Goal: Use online tool/utility: Utilize a website feature to perform a specific function

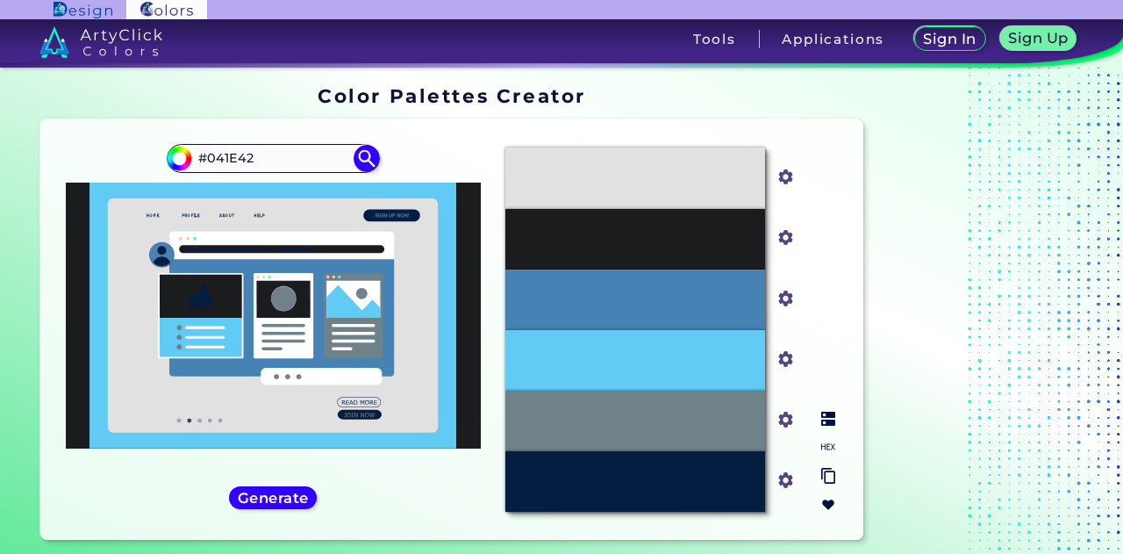
click at [832, 481] on img at bounding box center [828, 476] width 14 height 17
click at [825, 504] on img at bounding box center [828, 504] width 14 height 14
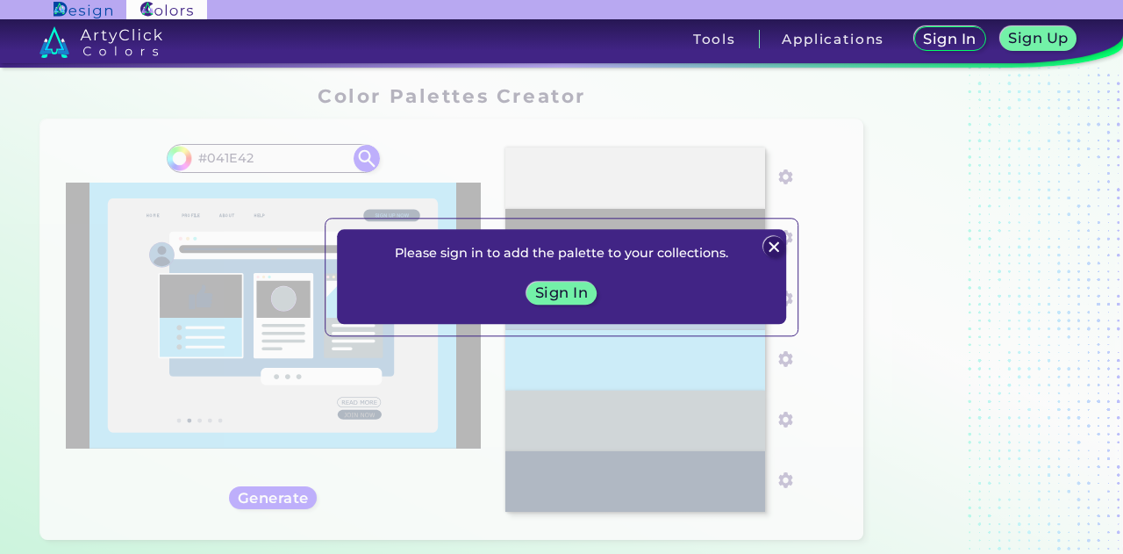
click at [774, 251] on img at bounding box center [773, 247] width 21 height 21
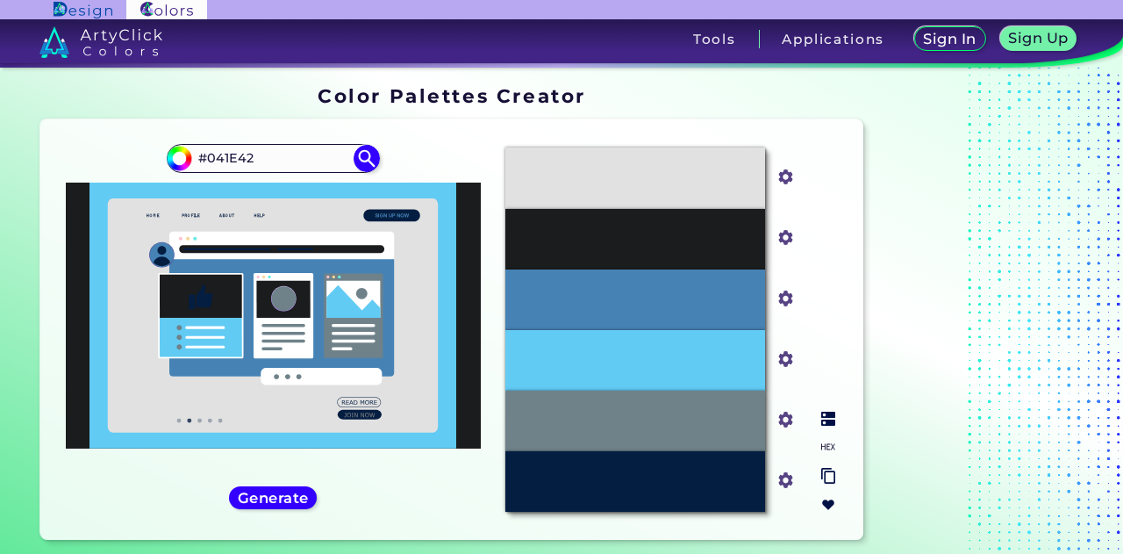
click at [633, 245] on p "Dark Jungle Green" at bounding box center [635, 238] width 119 height 19
click at [826, 415] on img at bounding box center [828, 418] width 14 height 14
click at [788, 244] on input "#1b1c1d" at bounding box center [782, 236] width 22 height 22
type input "#383839"
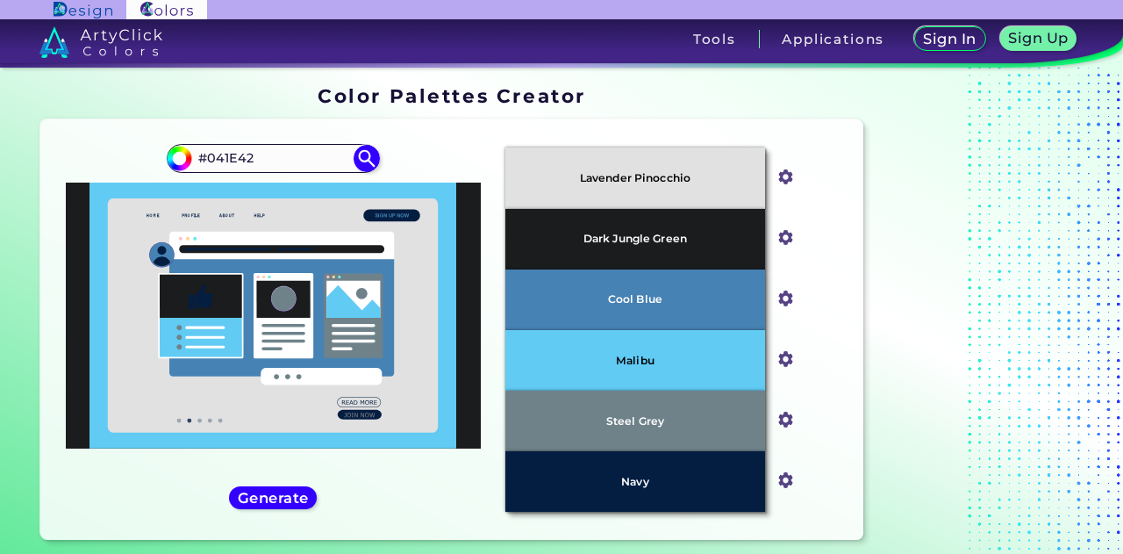
type input "#383839"
click at [855, 184] on div "Oops - something went wrong. Please try again. Lavender Pinocchio #e1e1e1 Dark …" at bounding box center [451, 329] width 822 height 420
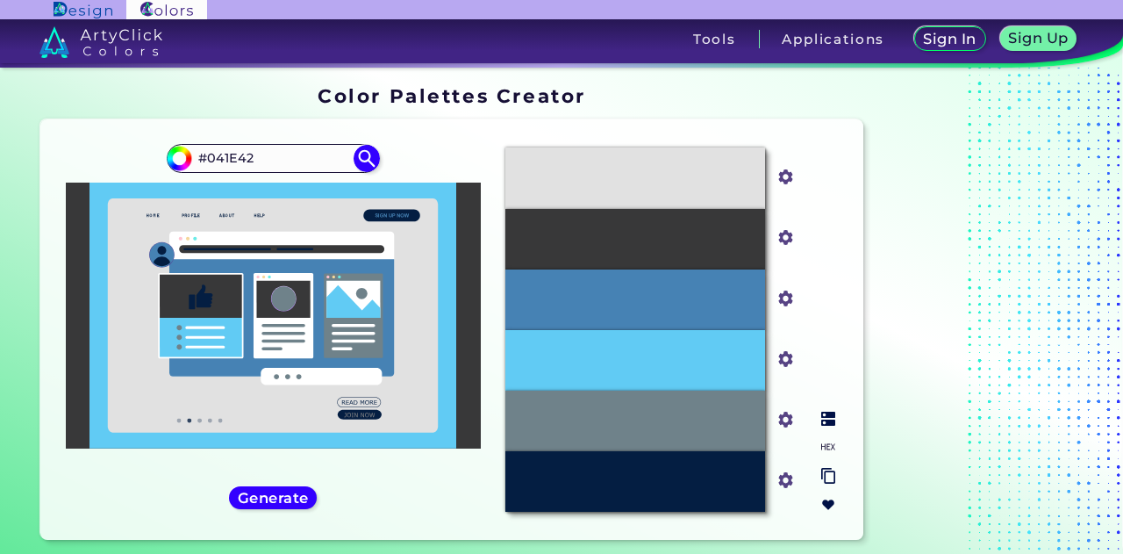
click at [828, 421] on img at bounding box center [828, 418] width 14 height 14
click at [790, 241] on input "#383839" at bounding box center [782, 236] width 22 height 22
type input "#292929"
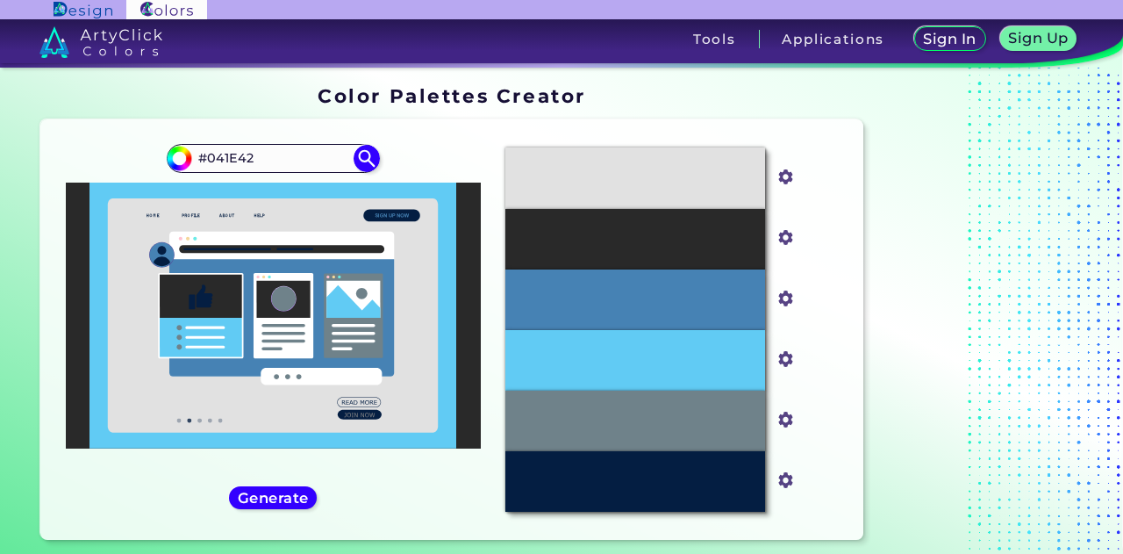
type input "#292929"
drag, startPoint x: 812, startPoint y: 141, endPoint x: 830, endPoint y: 162, distance: 27.4
click at [824, 418] on img at bounding box center [828, 418] width 14 height 14
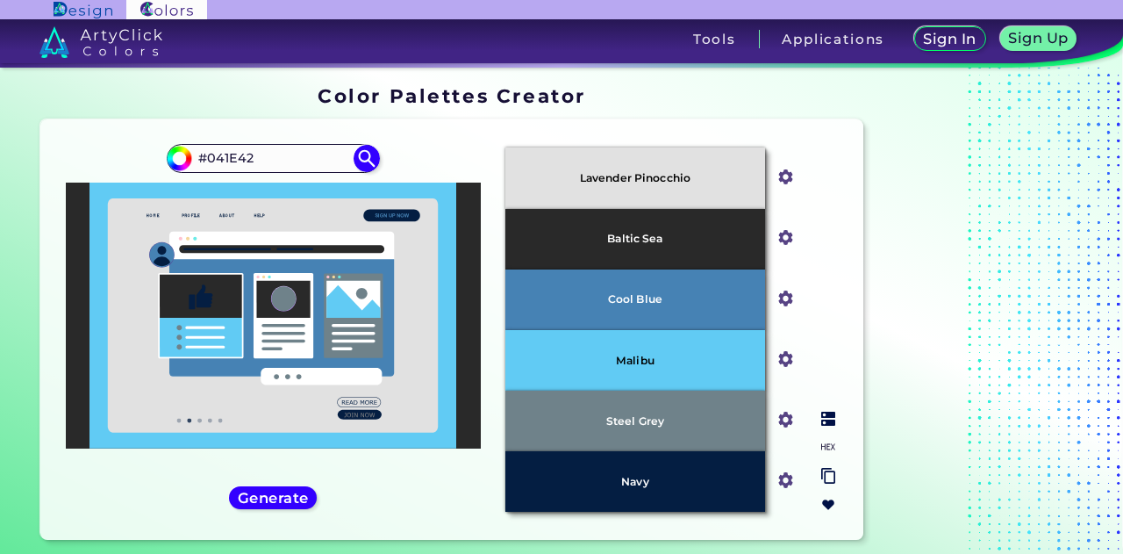
click at [790, 247] on img at bounding box center [786, 237] width 23 height 23
click at [785, 358] on input "#61cbf4" at bounding box center [782, 357] width 22 height 22
click at [663, 120] on div "Oops - something went wrong. Please try again. Lavender Pinocchio #e1e1e1 Balti…" at bounding box center [451, 329] width 822 height 420
click at [684, 218] on div "Baltic Sea" at bounding box center [634, 239] width 259 height 61
click at [781, 245] on input "#292929" at bounding box center [782, 236] width 22 height 22
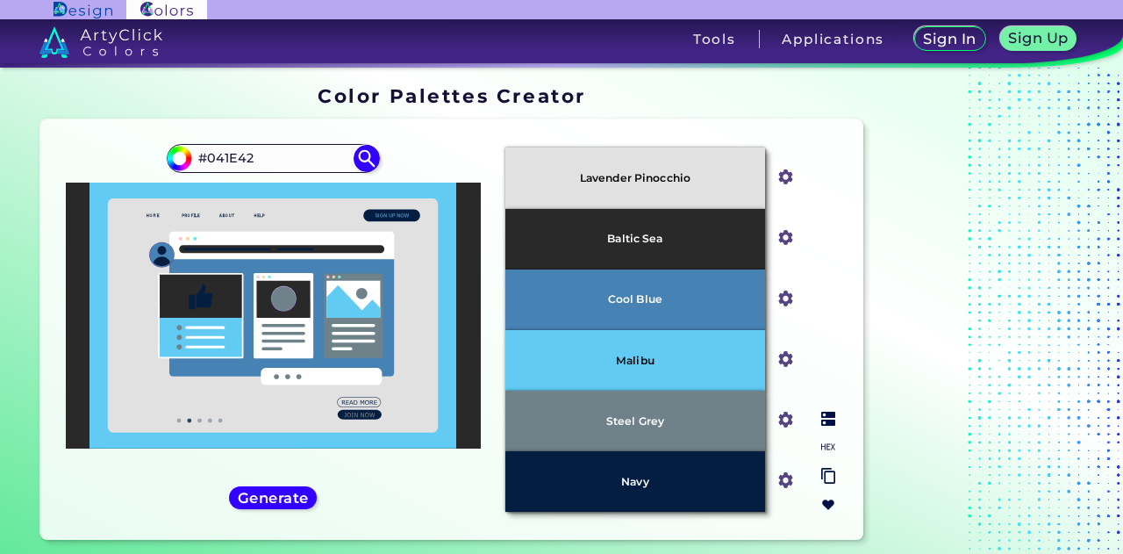
click at [728, 366] on div "Malibu" at bounding box center [634, 360] width 259 height 61
click at [788, 367] on input "#61cbf4" at bounding box center [782, 357] width 22 height 22
click at [721, 240] on div "Baltic Sea" at bounding box center [634, 239] width 259 height 61
click at [779, 237] on input "#292929" at bounding box center [782, 236] width 22 height 22
type input "#61cbf4"
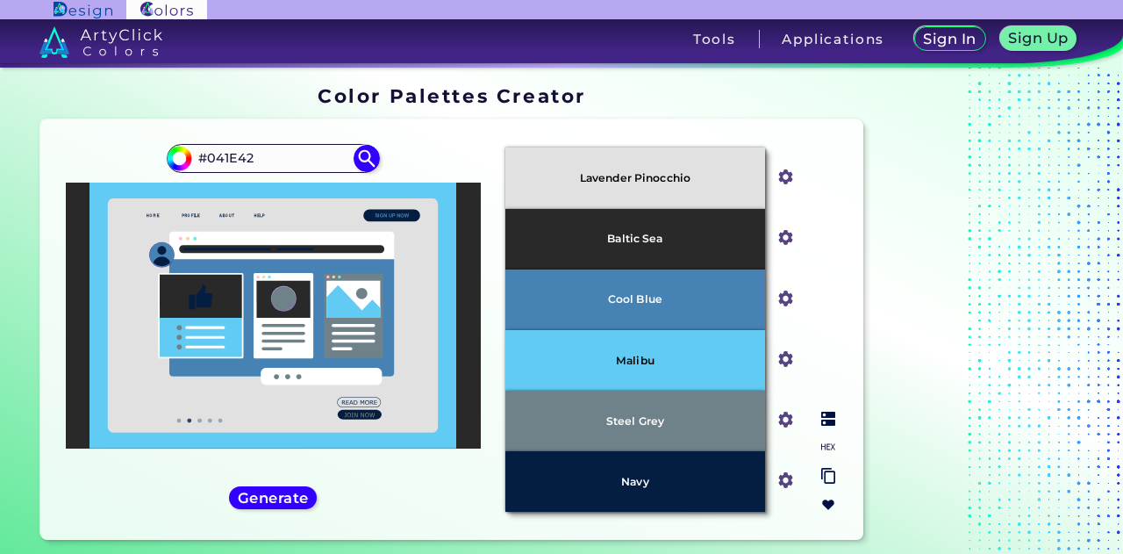
type input "#61cbf4"
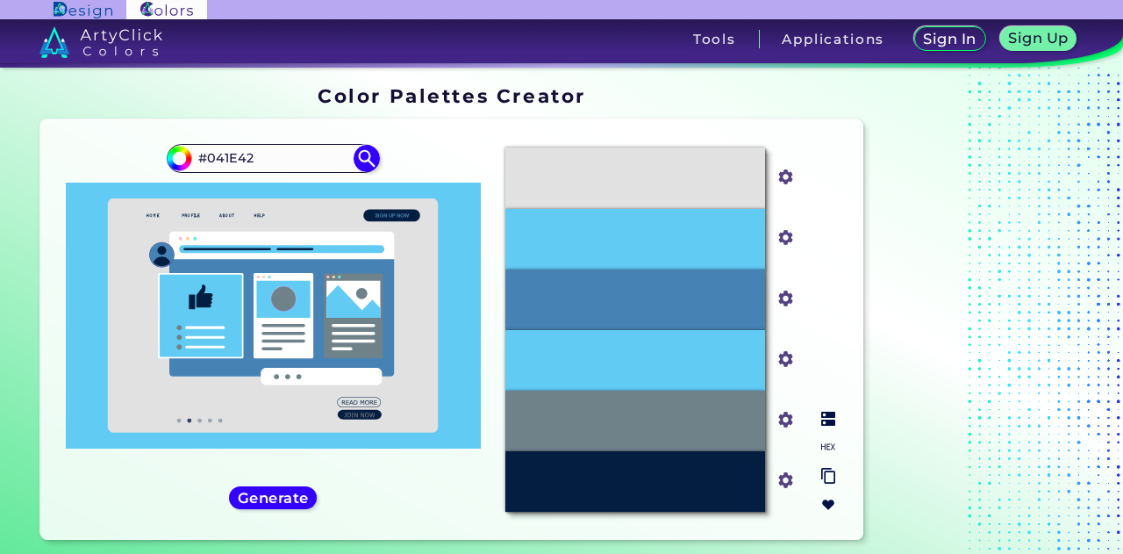
click at [826, 416] on img at bounding box center [828, 418] width 14 height 14
click at [781, 365] on input "#61cbf4" at bounding box center [782, 357] width 22 height 22
type input "#292929"
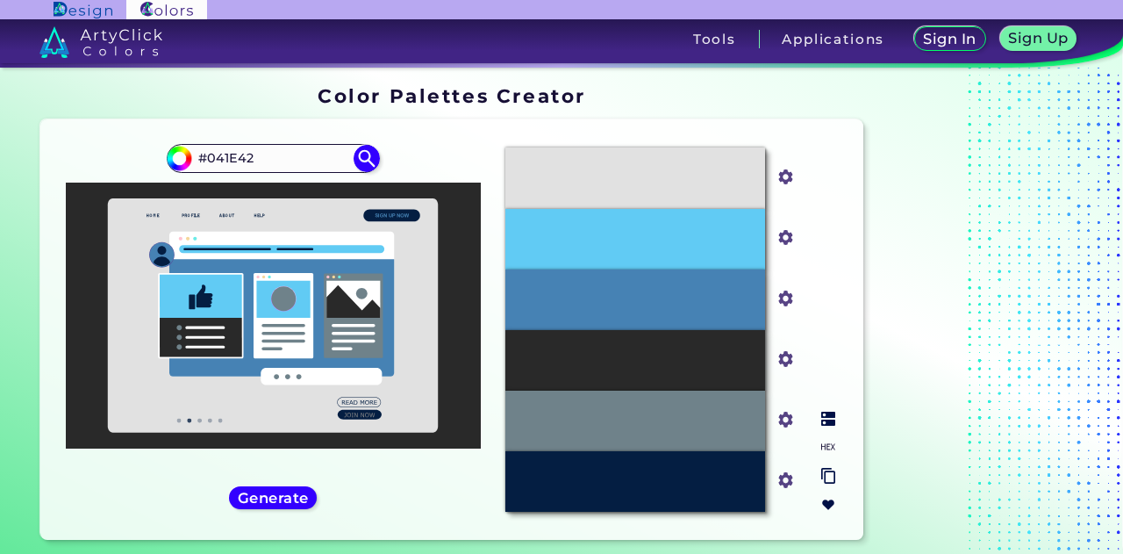
click at [687, 245] on div "#61CBF4" at bounding box center [634, 239] width 259 height 61
click at [781, 424] on input "#6f828a" at bounding box center [782, 418] width 22 height 22
click at [783, 242] on input "#61cbf4" at bounding box center [782, 236] width 22 height 22
click at [707, 364] on div "#292929" at bounding box center [634, 360] width 259 height 61
click at [787, 355] on input "#292929" at bounding box center [782, 357] width 22 height 22
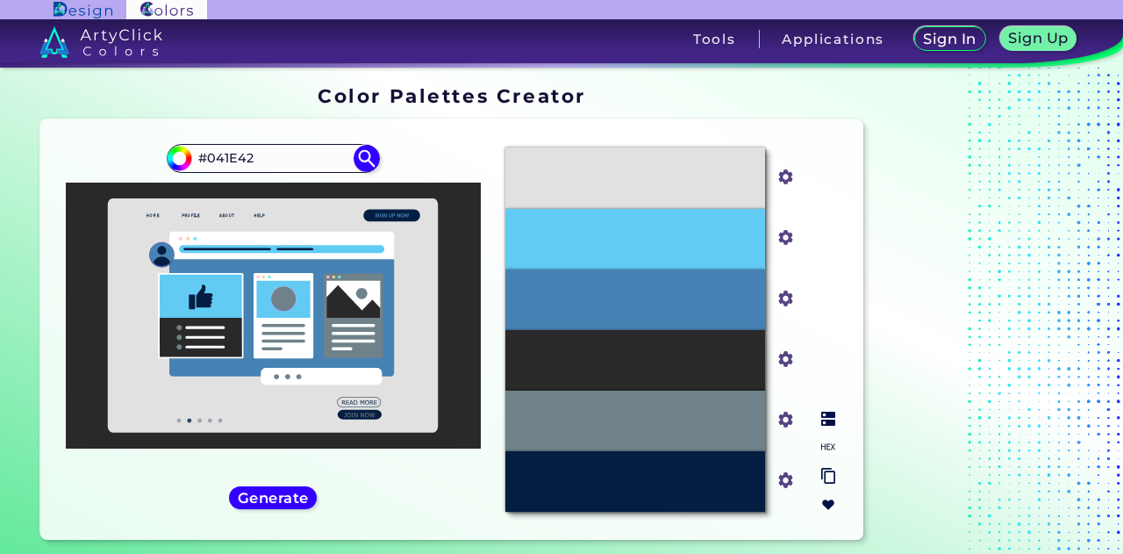
type input "#61cbf4"
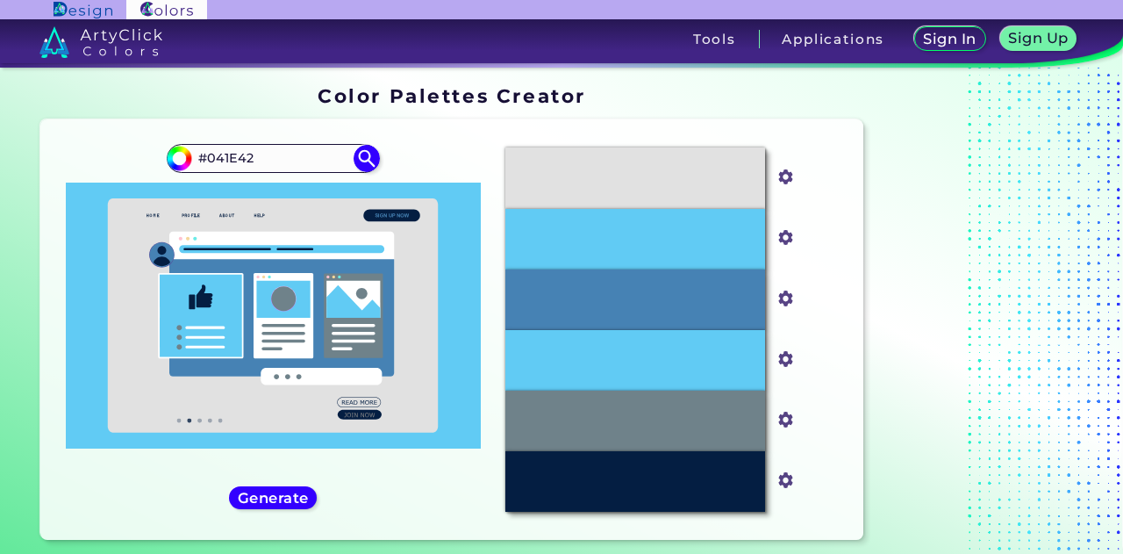
click at [465, 376] on div at bounding box center [273, 315] width 415 height 266
click at [362, 162] on img at bounding box center [367, 158] width 31 height 31
type input "#041e42"
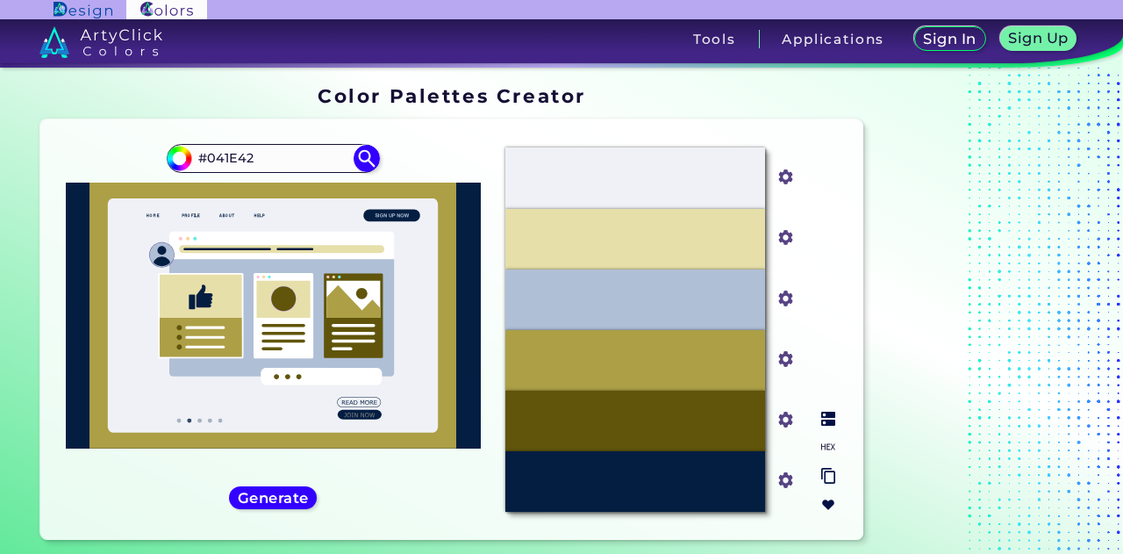
click at [786, 417] on input "#60550a" at bounding box center [782, 418] width 22 height 22
type input "#61cbf4"
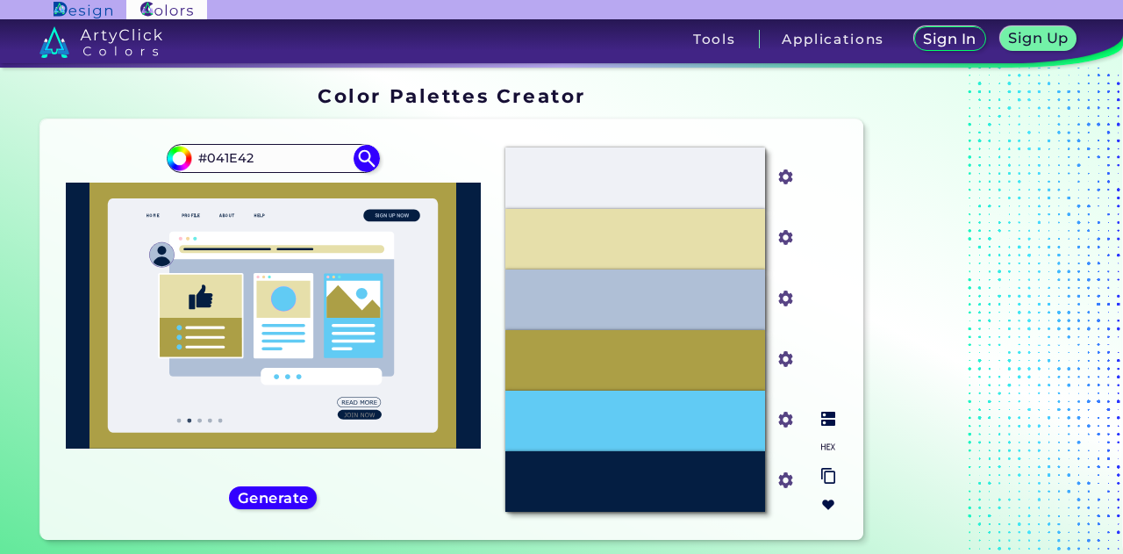
click at [786, 359] on input "#ac9f46" at bounding box center [782, 357] width 22 height 22
type input "#61cbf4"
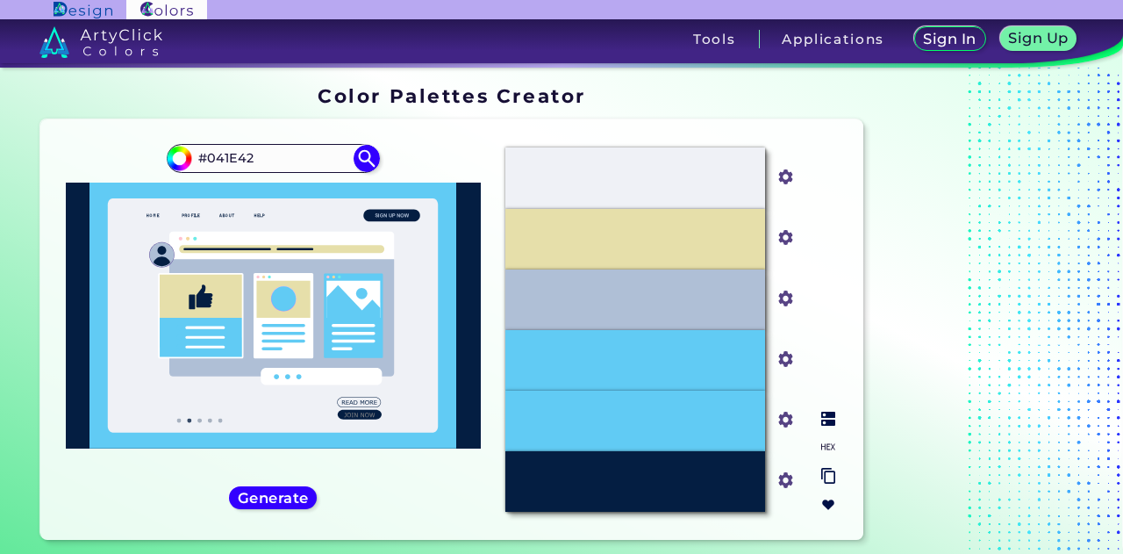
click at [787, 426] on input "#61cbf4" at bounding box center [782, 418] width 22 height 22
type input "#2f828a"
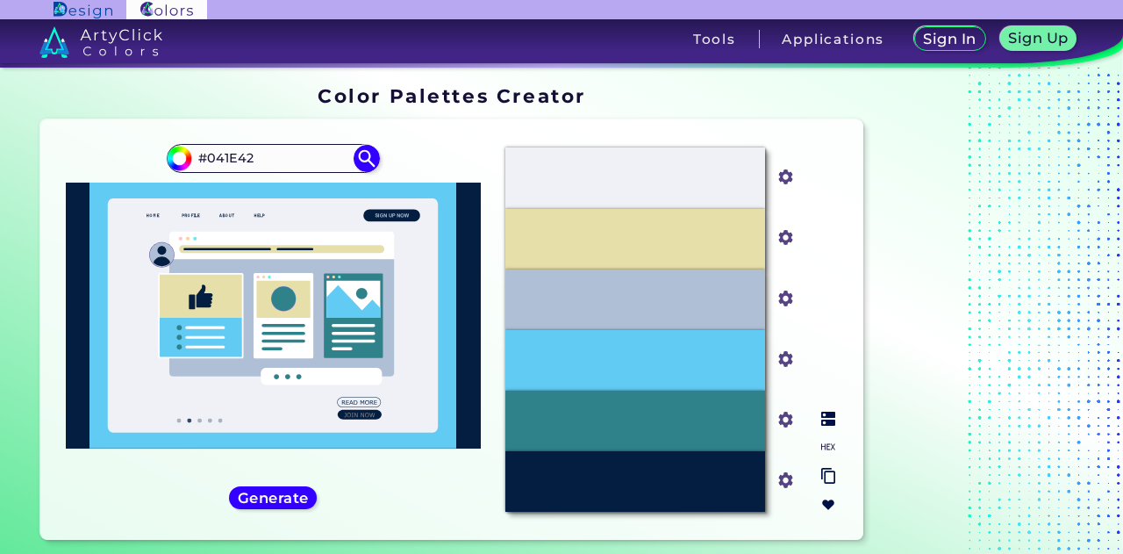
click at [786, 301] on input "#afbfd6" at bounding box center [782, 296] width 22 height 22
type input "#6f828a"
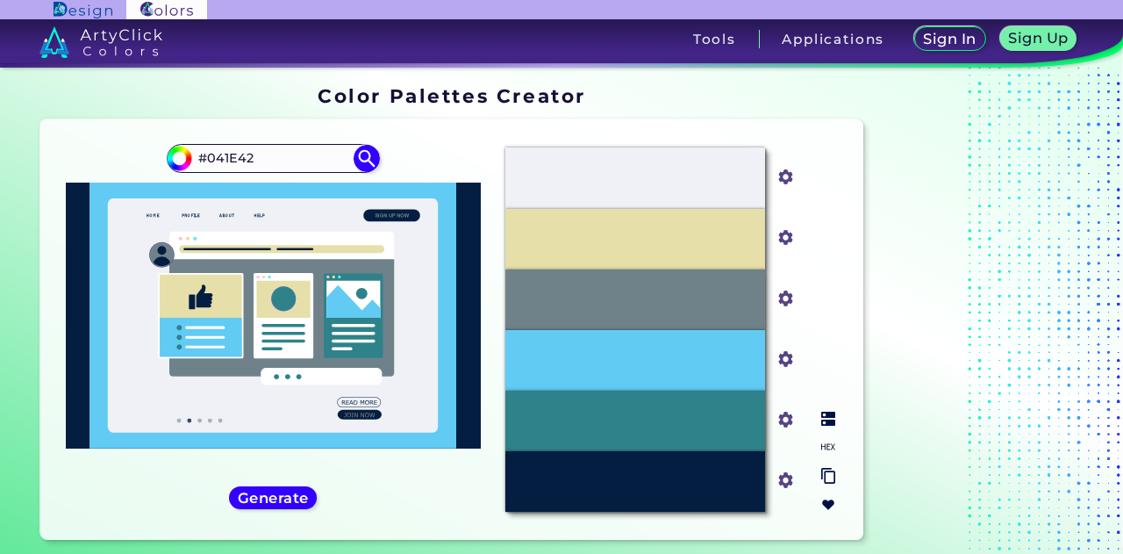
click at [789, 244] on input "#e6dfaa" at bounding box center [782, 236] width 22 height 22
type input "#004286"
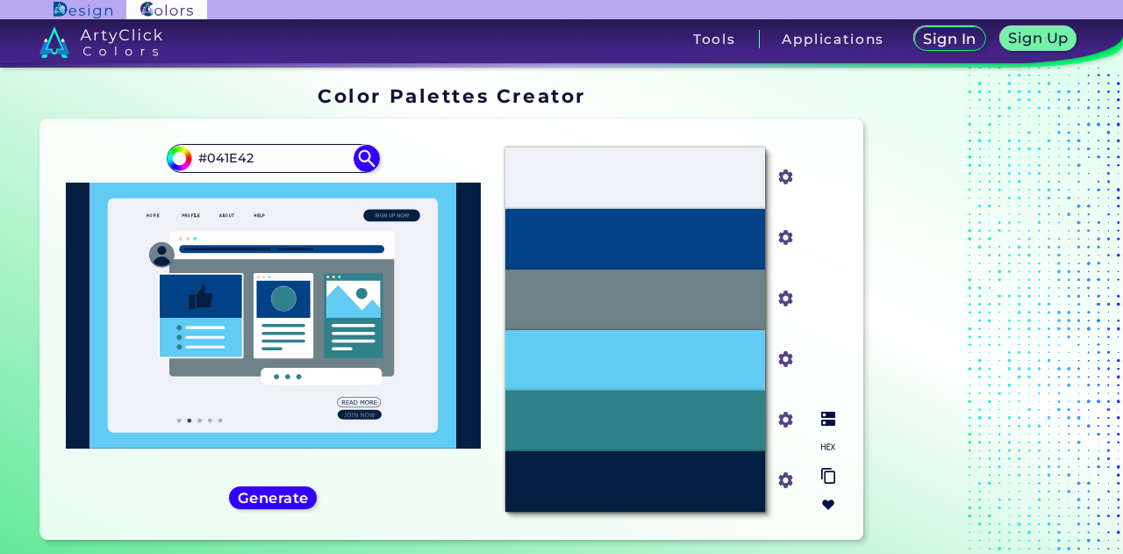
click at [784, 240] on input "#004286" at bounding box center [782, 236] width 22 height 22
type input "#4682b4"
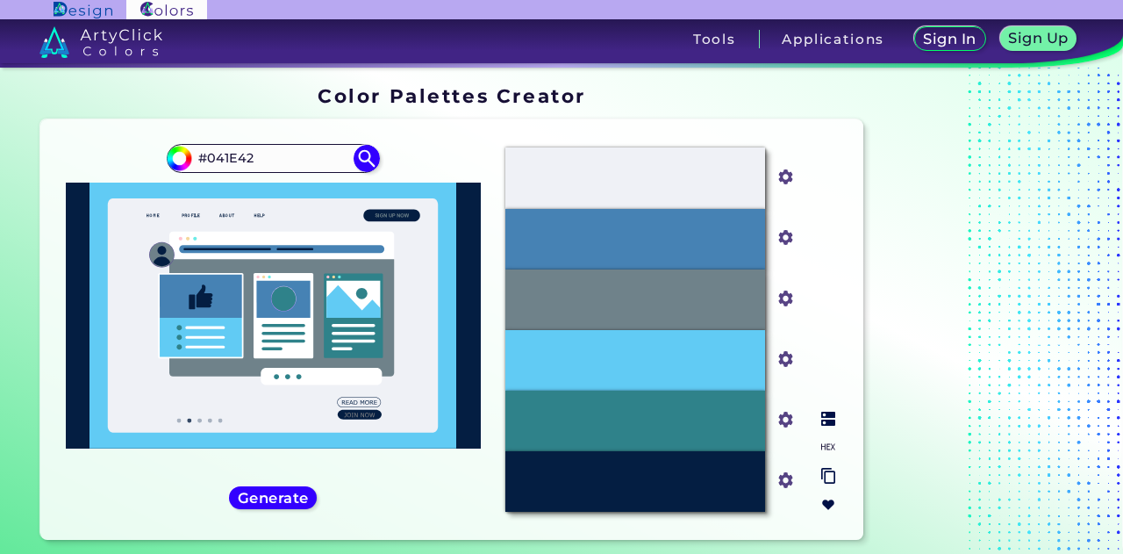
click at [783, 175] on input "#eff1f6" at bounding box center [782, 175] width 22 height 22
type input "#e1e1e1"
click at [833, 132] on div "Oops - something went wrong. Please try again. #EFF1F6 #e1e1e1 #4682B4 #4682b4 …" at bounding box center [451, 329] width 822 height 420
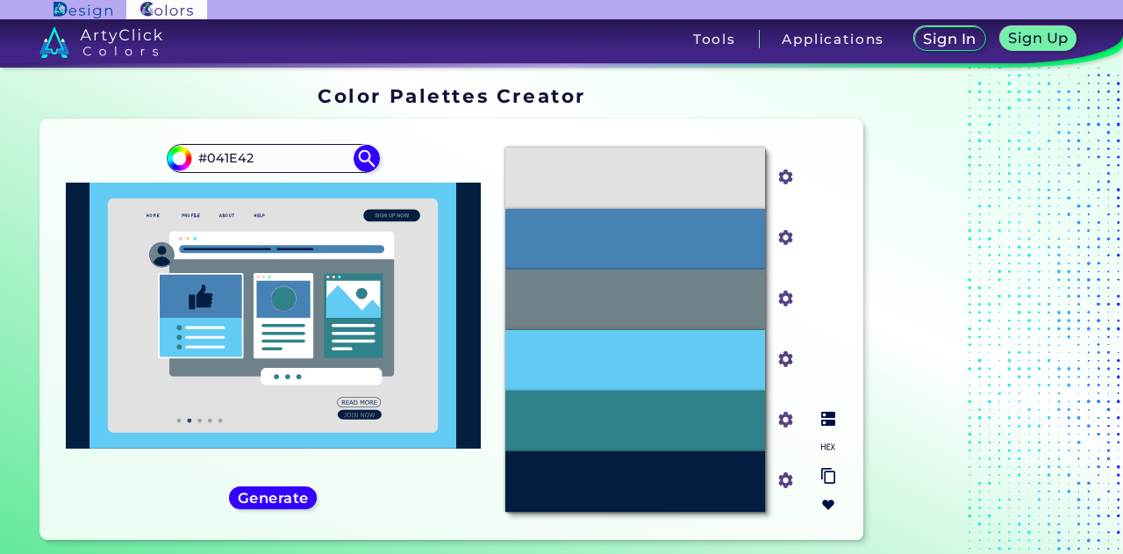
click at [779, 303] on input "#6f828a" at bounding box center [782, 296] width 22 height 22
type input "#1f828a"
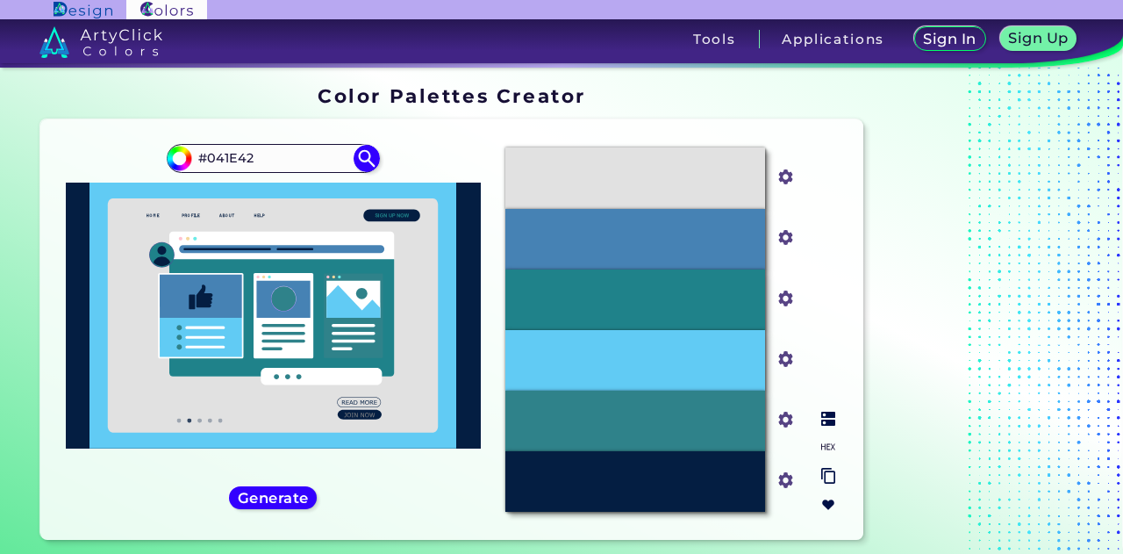
click at [780, 420] on input "#2f828a" at bounding box center [782, 418] width 22 height 22
type input "#8f828a"
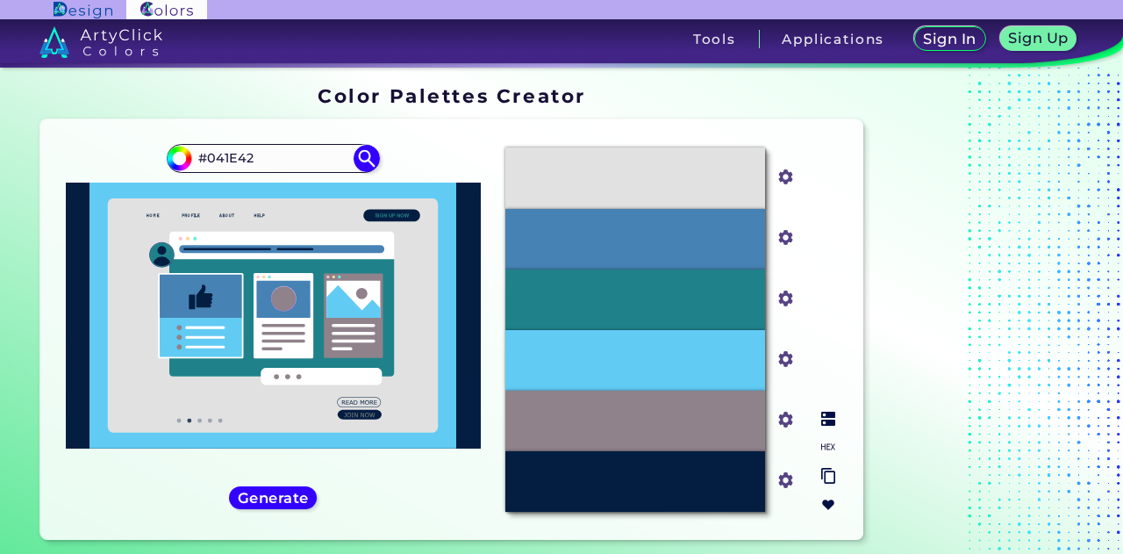
click at [828, 418] on img at bounding box center [828, 418] width 14 height 14
click at [777, 296] on input "#1f828a" at bounding box center [782, 296] width 22 height 22
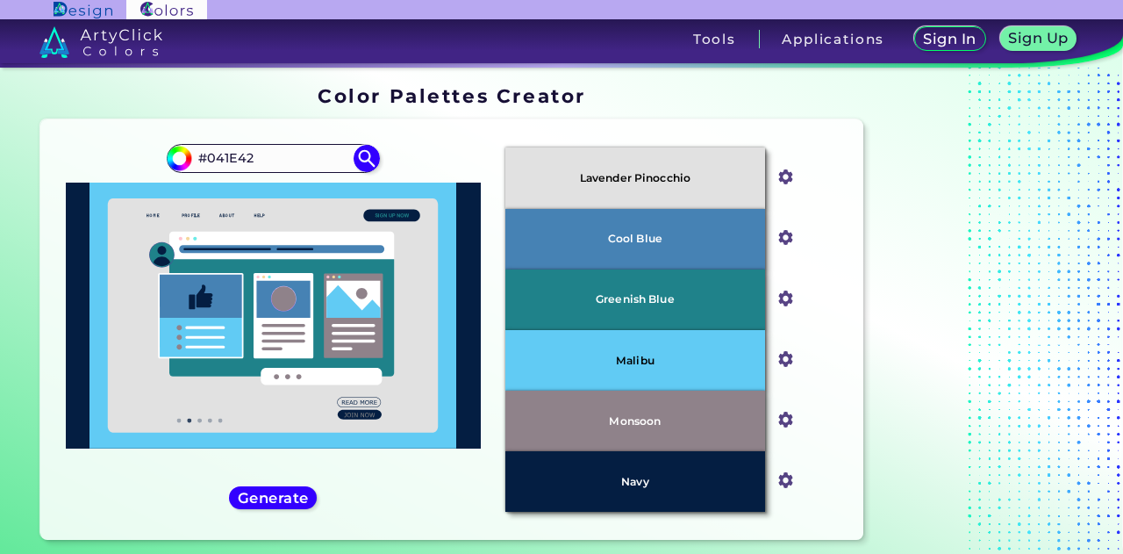
type input "#3f828b"
click at [861, 236] on div "Oops - something went wrong. Please try again. Lavender Pinocchio #e1e1e1 Cool …" at bounding box center [451, 329] width 822 height 420
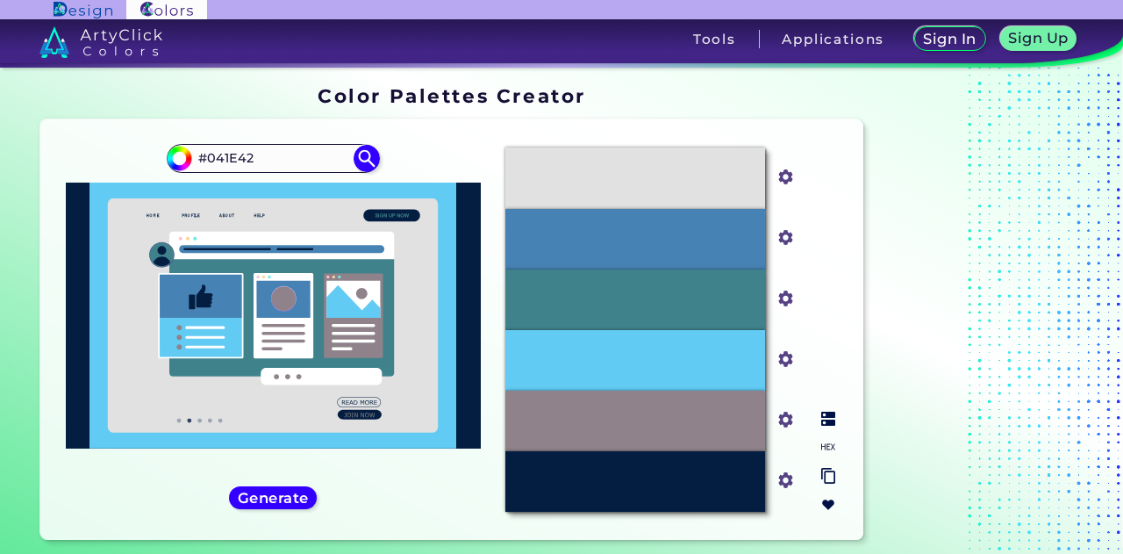
click at [832, 424] on img at bounding box center [828, 418] width 14 height 14
click at [788, 426] on input "#8f828a" at bounding box center [782, 418] width 22 height 22
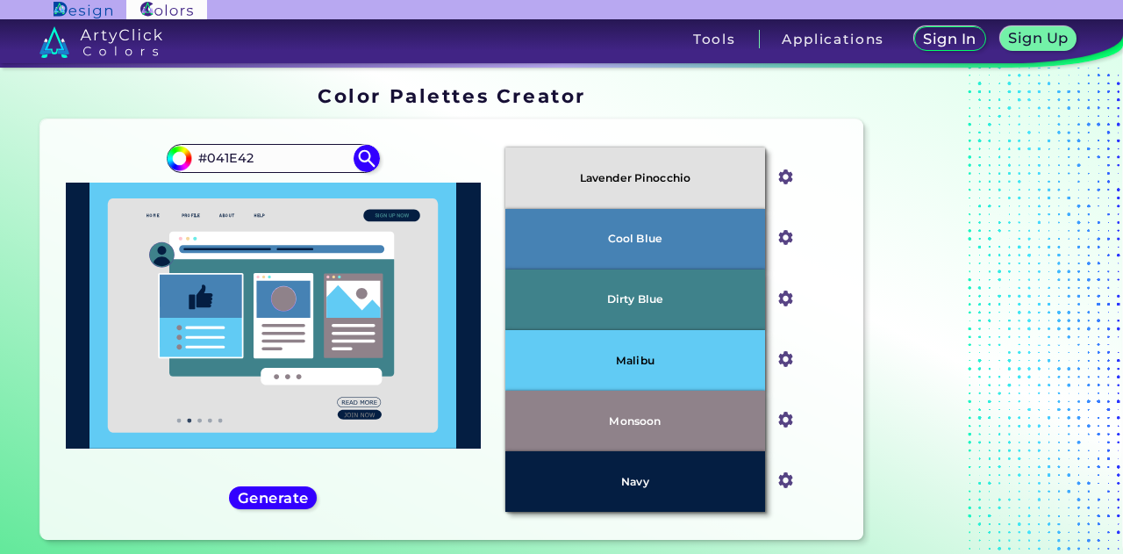
type input "#6f828a"
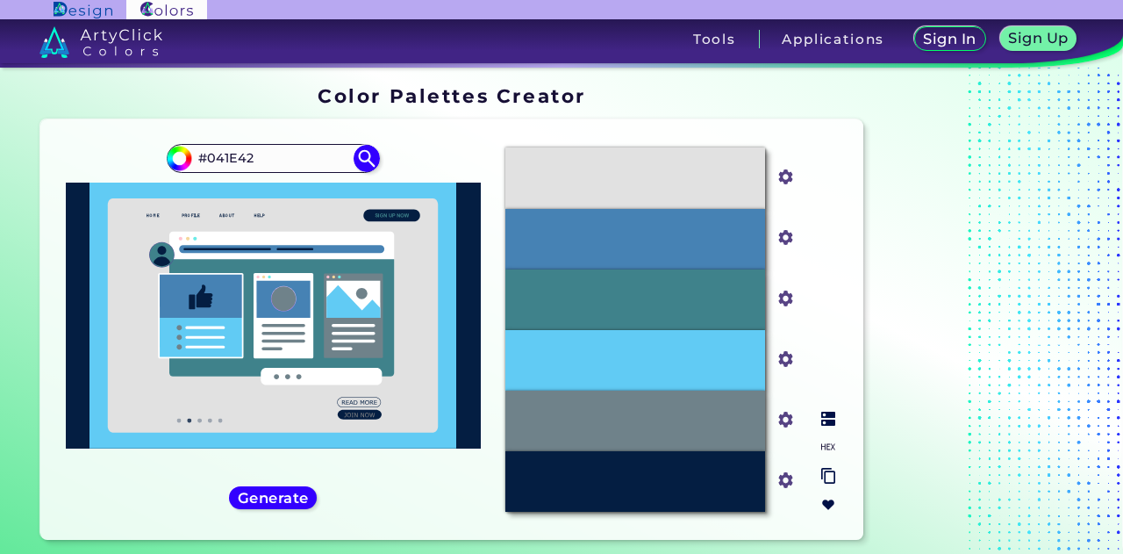
click at [779, 294] on input "#3f828b" at bounding box center [782, 296] width 22 height 22
type input "#00abc2"
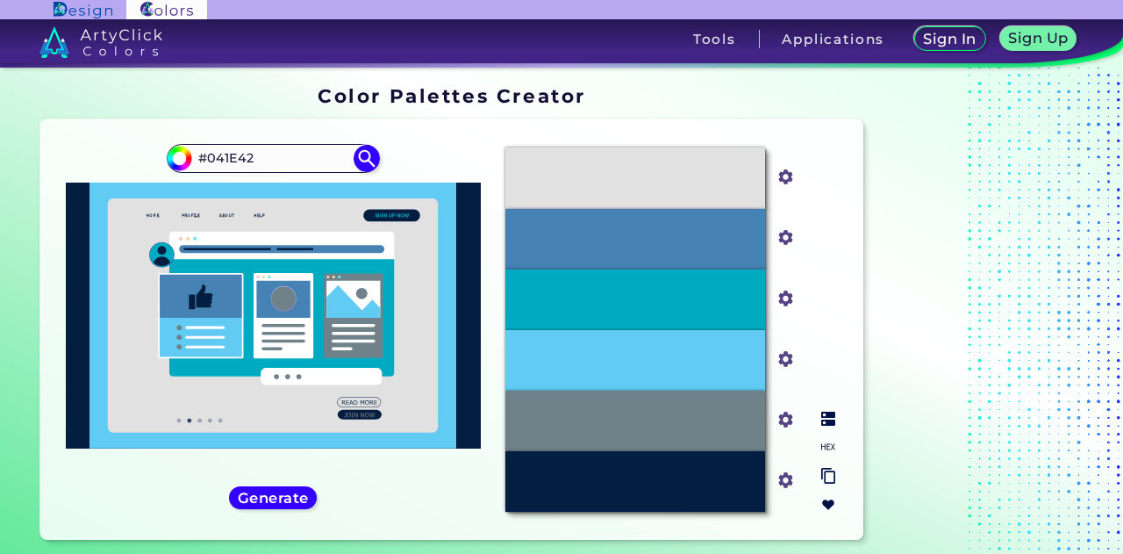
click at [828, 424] on img at bounding box center [828, 418] width 14 height 14
click at [829, 358] on div "Lavender Pinocchio #e1e1e1 Cool Blue #4682b4 Cerulean #00abc2 Malibu #61cbf4 St…" at bounding box center [669, 329] width 357 height 392
click at [791, 180] on input "#e1e1e1" at bounding box center [782, 175] width 22 height 22
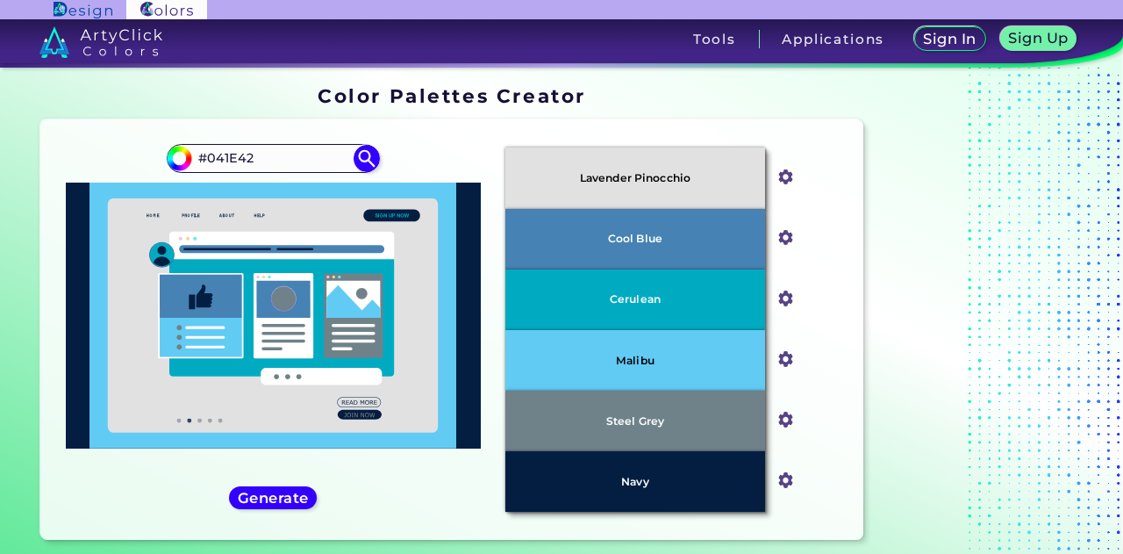
type input "#e0e0e0"
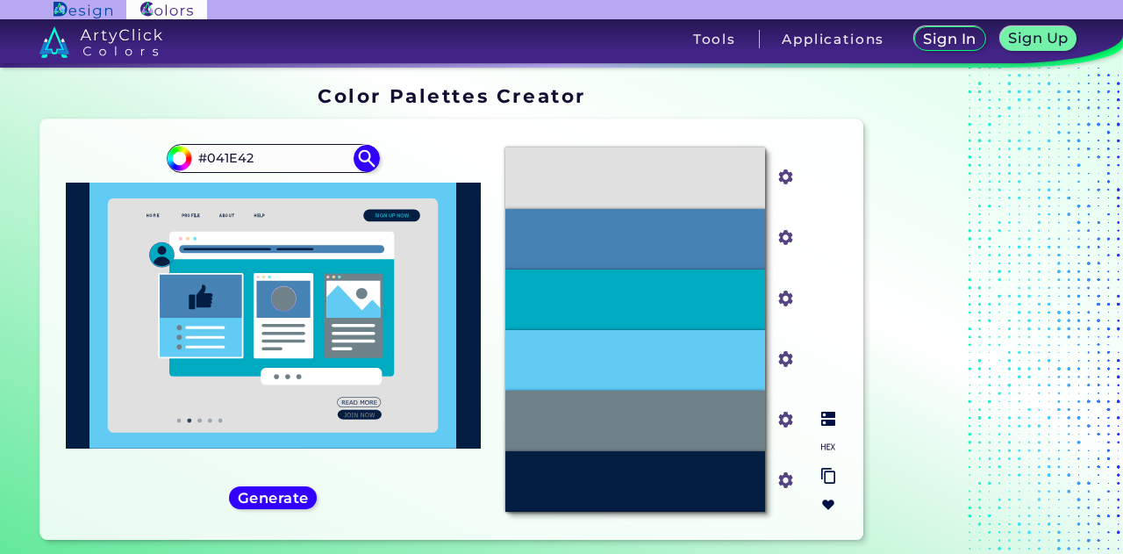
click at [822, 419] on img at bounding box center [828, 418] width 14 height 14
click at [783, 175] on input "#e0e0e0" at bounding box center [782, 175] width 22 height 22
click at [793, 306] on img at bounding box center [786, 298] width 23 height 23
click at [785, 300] on input "#00abc2" at bounding box center [782, 296] width 22 height 22
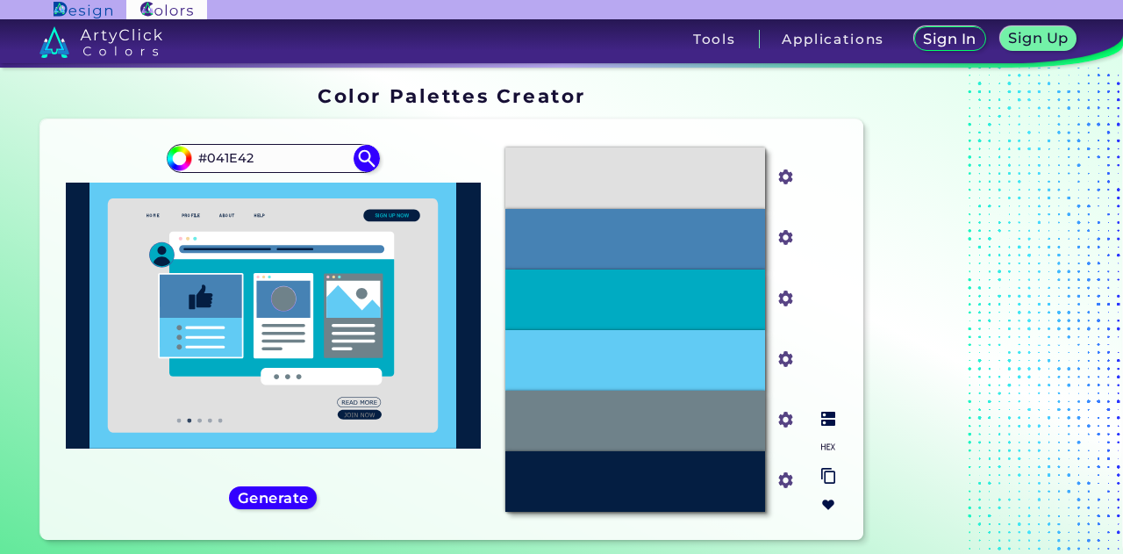
type input "#738595"
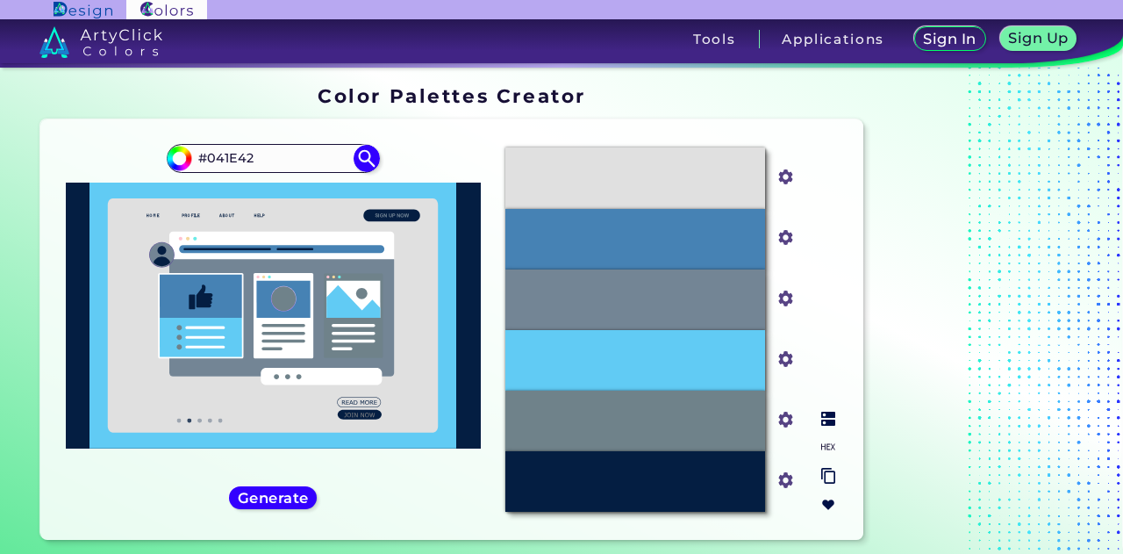
click at [829, 420] on img at bounding box center [828, 418] width 14 height 14
click at [789, 238] on input "#4682b4" at bounding box center [782, 236] width 22 height 22
click at [778, 180] on input "#e0e0e0" at bounding box center [782, 175] width 22 height 22
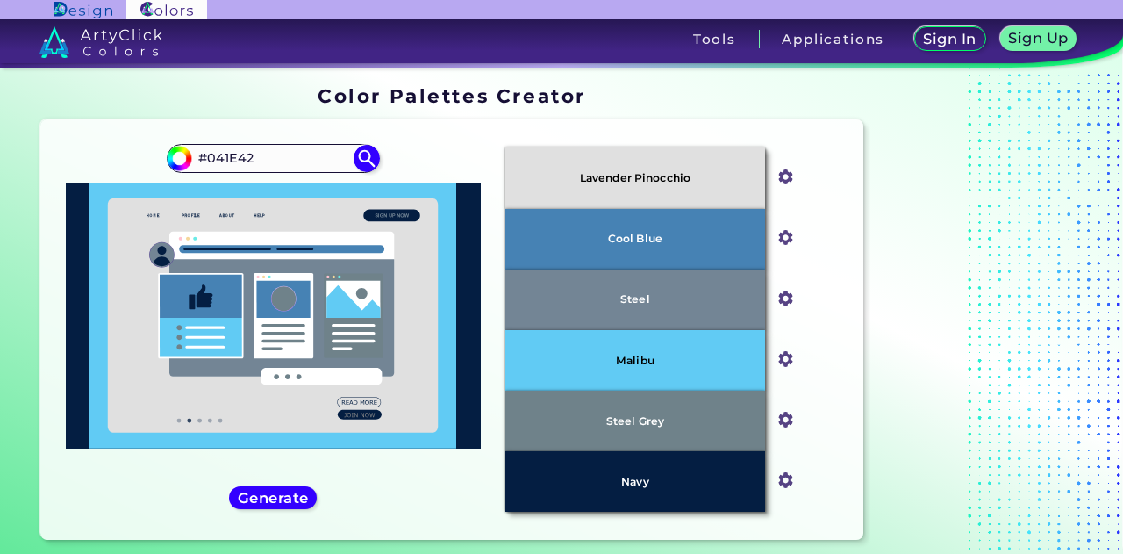
type input "#c0c0c0"
